Goal: Transaction & Acquisition: Purchase product/service

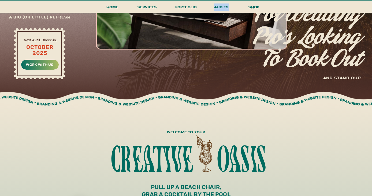
scroll to position [287, 0]
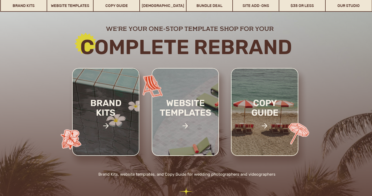
scroll to position [54, 0]
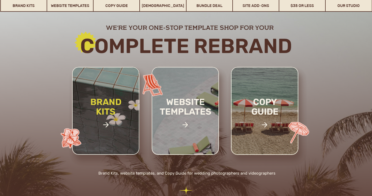
click at [111, 116] on h2 "brand kits" at bounding box center [105, 114] width 45 height 34
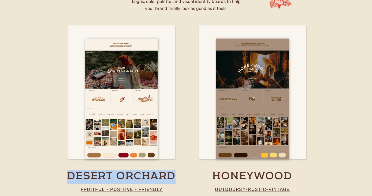
scroll to position [0, 0]
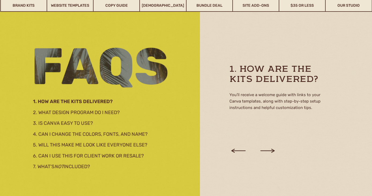
scroll to position [915, 0]
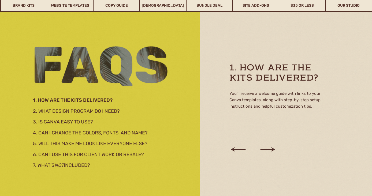
click at [270, 149] on icon at bounding box center [268, 149] width 18 height 20
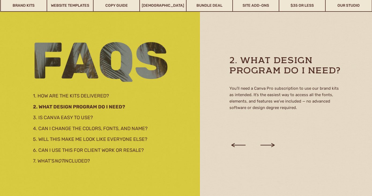
scroll to position [920, 0]
click at [270, 149] on icon at bounding box center [268, 145] width 18 height 20
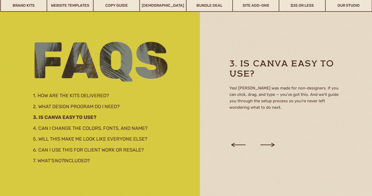
click at [270, 149] on icon at bounding box center [268, 145] width 18 height 20
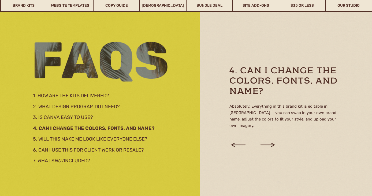
click at [270, 149] on icon at bounding box center [268, 145] width 18 height 20
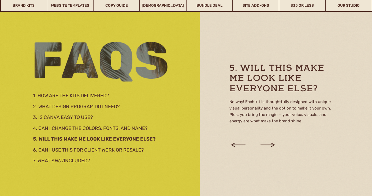
click at [270, 149] on icon at bounding box center [268, 145] width 18 height 20
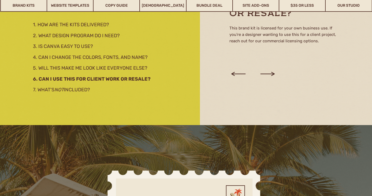
scroll to position [1006, 0]
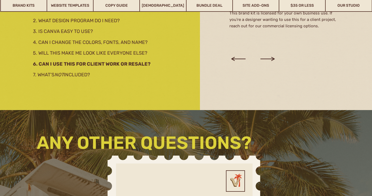
click at [265, 62] on icon at bounding box center [268, 59] width 18 height 20
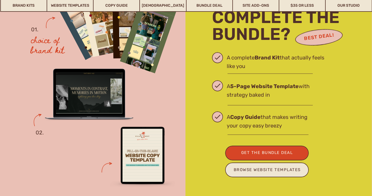
scroll to position [1568, 0]
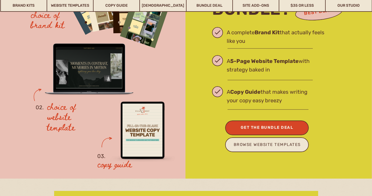
click at [293, 131] on div "get the bundle Deal" at bounding box center [267, 127] width 63 height 7
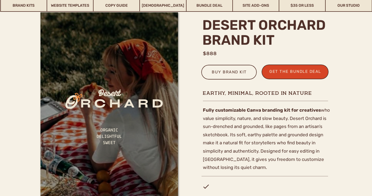
scroll to position [166, 0]
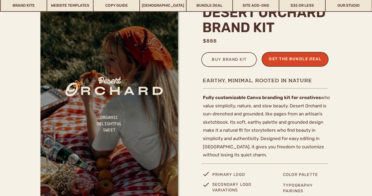
click at [286, 59] on div "get the bundle deal" at bounding box center [295, 60] width 57 height 9
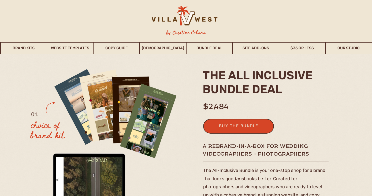
click at [181, 22] on div at bounding box center [184, 18] width 84 height 25
